Goal: Transaction & Acquisition: Purchase product/service

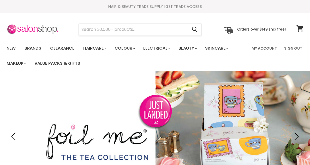
scroll to position [32, 0]
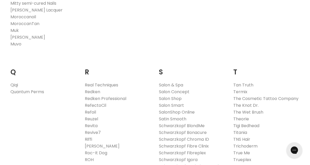
scroll to position [762, 0]
click at [96, 95] on link "Redken Professional" at bounding box center [106, 98] width 42 height 6
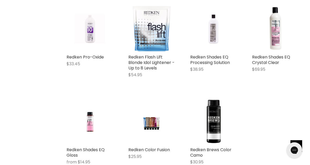
scroll to position [484, 0]
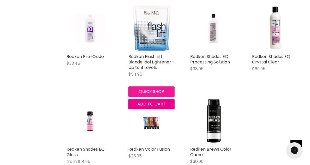
click at [153, 90] on button "Quick shop" at bounding box center [151, 91] width 46 height 10
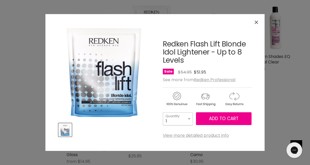
click at [190, 119] on select "1 2 3 4 5 6 7 8 9 10+" at bounding box center [178, 118] width 30 height 13
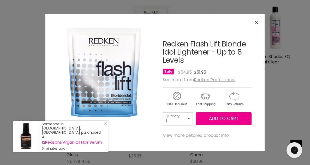
select select "2"
type input "2"
click at [212, 120] on span "Add to cart" at bounding box center [223, 118] width 29 height 6
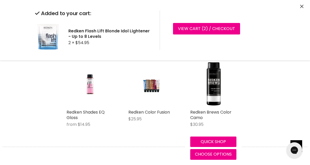
scroll to position [528, 0]
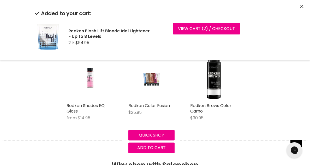
click at [152, 84] on img "Main content" at bounding box center [151, 77] width 31 height 46
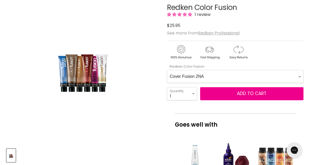
click at [211, 74] on Fusion-0-0 "Cover Fusion 2NA Cover Fusion 4NA Cover Fusion 6NA Cover Fusion 6NA Cover Fusio…" at bounding box center [235, 76] width 137 height 13
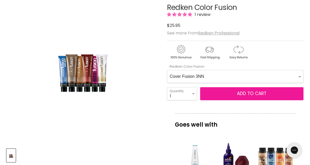
click at [220, 95] on button "Add to cart" at bounding box center [251, 93] width 103 height 13
click at [220, 96] on button "Add to cart" at bounding box center [251, 93] width 103 height 13
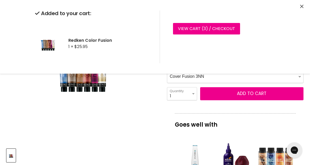
click at [162, 124] on article "Click or scroll to zoom Tap or pinch to zoom Redken Color Fusion 1 review" at bounding box center [155, 161] width 297 height 340
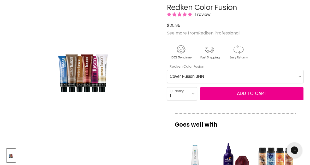
click at [212, 80] on Fusion-0-0 "Cover Fusion 2NA Cover Fusion 4NA Cover Fusion 6NA Cover Fusion 6NA Cover Fusio…" at bounding box center [235, 76] width 137 height 13
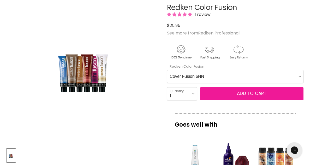
click at [223, 97] on button "Add to cart" at bounding box center [251, 93] width 103 height 13
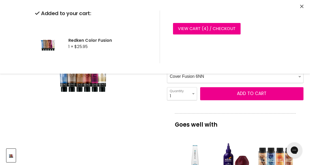
click at [222, 79] on Fusion-0-0 "Cover Fusion 2NA Cover Fusion 4NA Cover Fusion 6NA Cover Fusion 6NA Cover Fusio…" at bounding box center [235, 76] width 137 height 13
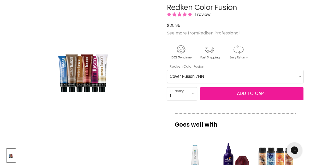
click at [223, 95] on button "Add to cart" at bounding box center [251, 93] width 103 height 13
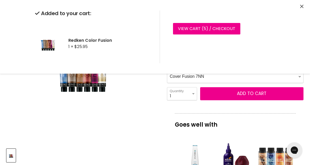
click at [217, 81] on Fusion-0-0 "Cover Fusion 2NA Cover Fusion 4NA Cover Fusion 6NA Cover Fusion 6NA Cover Fusio…" at bounding box center [235, 76] width 137 height 13
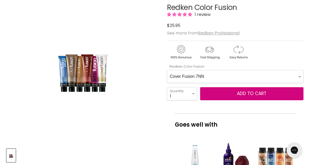
select Fusion-0-0 "Cover Fusion 9NN"
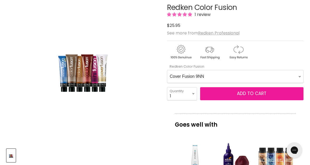
click at [218, 94] on button "Add to cart" at bounding box center [251, 93] width 103 height 13
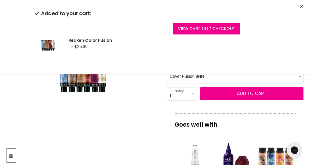
click at [208, 78] on Fusion-0-0 "Cover Fusion 2NA Cover Fusion 4NA Cover Fusion 6NA Cover Fusion 6NA Cover Fusio…" at bounding box center [235, 76] width 137 height 13
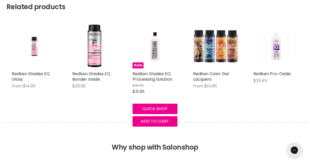
scroll to position [568, 0]
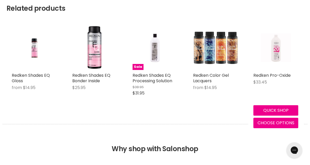
click at [270, 51] on img "Main content" at bounding box center [276, 47] width 30 height 45
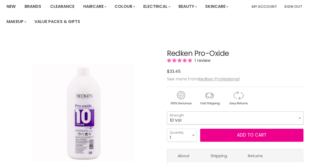
click at [219, 119] on select "10 Vol 20 Vol 30 Vol 40 Vol" at bounding box center [235, 117] width 137 height 13
select select "20 Vol"
click at [191, 135] on select "1 2 3 4 5 6 7 8 9 10+" at bounding box center [182, 135] width 30 height 13
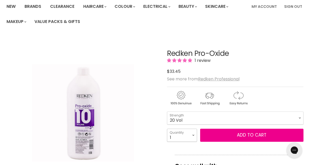
select select "2"
type input "2"
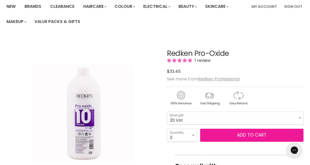
click at [224, 135] on button "Add to cart" at bounding box center [251, 135] width 103 height 13
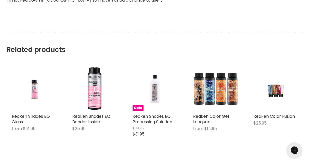
scroll to position [504, 0]
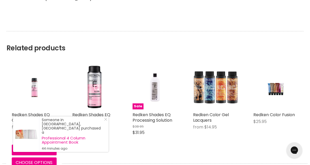
click at [33, 97] on img "Main content" at bounding box center [34, 87] width 30 height 45
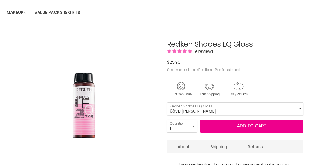
scroll to position [51, 0]
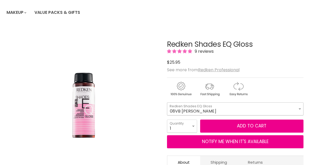
click at [299, 106] on select "08VB [PERSON_NAME] 05V Cosmic Violet 06VB [GEOGRAPHIC_DATA] 04NA Storm Cloud 06…" at bounding box center [235, 108] width 137 height 13
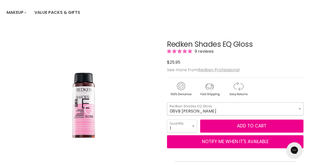
scroll to position [0, 0]
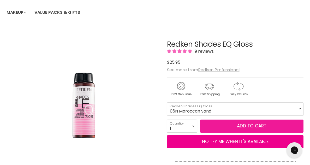
click at [251, 126] on button "Add to cart" at bounding box center [251, 126] width 103 height 13
click at [247, 127] on button "Add to cart" at bounding box center [251, 126] width 103 height 13
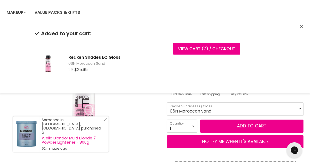
click at [255, 112] on select "08VB [PERSON_NAME] 05V Cosmic Violet 06VB [GEOGRAPHIC_DATA] 04NA Storm Cloud 06…" at bounding box center [235, 108] width 137 height 13
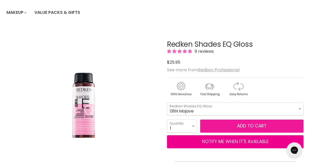
click at [250, 126] on button "Add to cart" at bounding box center [251, 126] width 103 height 13
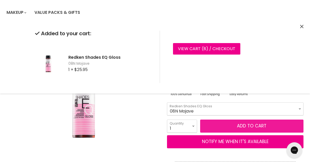
click at [250, 126] on button "Add to cart" at bounding box center [251, 126] width 103 height 13
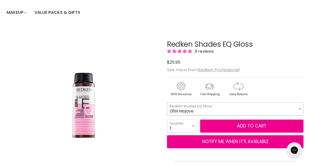
click at [262, 113] on select "08VB [PERSON_NAME] 05V Cosmic Violet 06VB [GEOGRAPHIC_DATA] 04NA Storm Cloud 06…" at bounding box center [235, 108] width 137 height 13
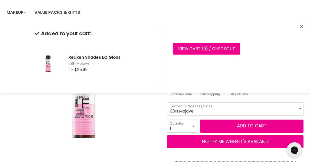
click at [265, 111] on select "08VB [PERSON_NAME] 05V Cosmic Violet 06VB [GEOGRAPHIC_DATA] 04NA Storm Cloud 06…" at bounding box center [235, 108] width 137 height 13
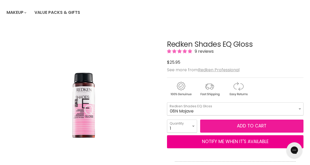
click at [258, 129] on button "Add to cart" at bounding box center [251, 126] width 103 height 13
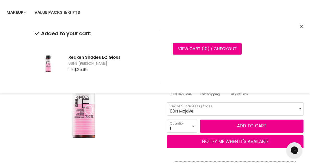
click at [257, 111] on select "08VB [PERSON_NAME] 05V Cosmic Violet 06VB [GEOGRAPHIC_DATA] 04NA Storm Cloud 06…" at bounding box center [235, 108] width 137 height 13
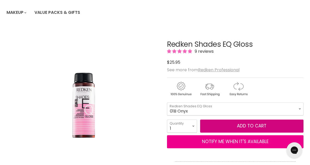
select select "01B Onyx"
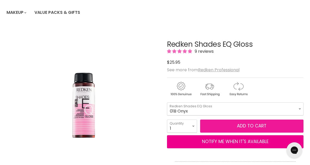
click at [264, 125] on button "Add to cart" at bounding box center [251, 126] width 103 height 13
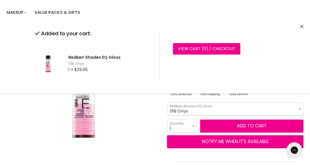
click at [269, 104] on select "08VB [PERSON_NAME] 05V Cosmic Violet 06VB [GEOGRAPHIC_DATA] 04NA Storm Cloud 06…" at bounding box center [235, 108] width 137 height 13
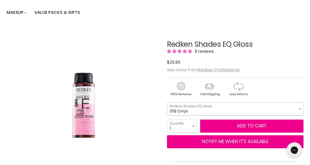
click at [209, 108] on select "08VB [PERSON_NAME] 05V Cosmic Violet 06VB [GEOGRAPHIC_DATA] 04NA Storm Cloud 06…" at bounding box center [235, 108] width 137 height 13
click at [221, 105] on select "08VB [PERSON_NAME] 05V Cosmic Violet 06VB [GEOGRAPHIC_DATA] 04NA Storm Cloud 06…" at bounding box center [235, 108] width 137 height 13
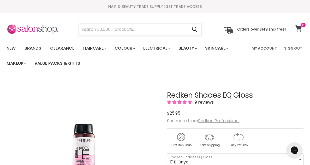
click at [300, 31] on icon at bounding box center [298, 28] width 7 height 7
